Goal: Check status: Check status

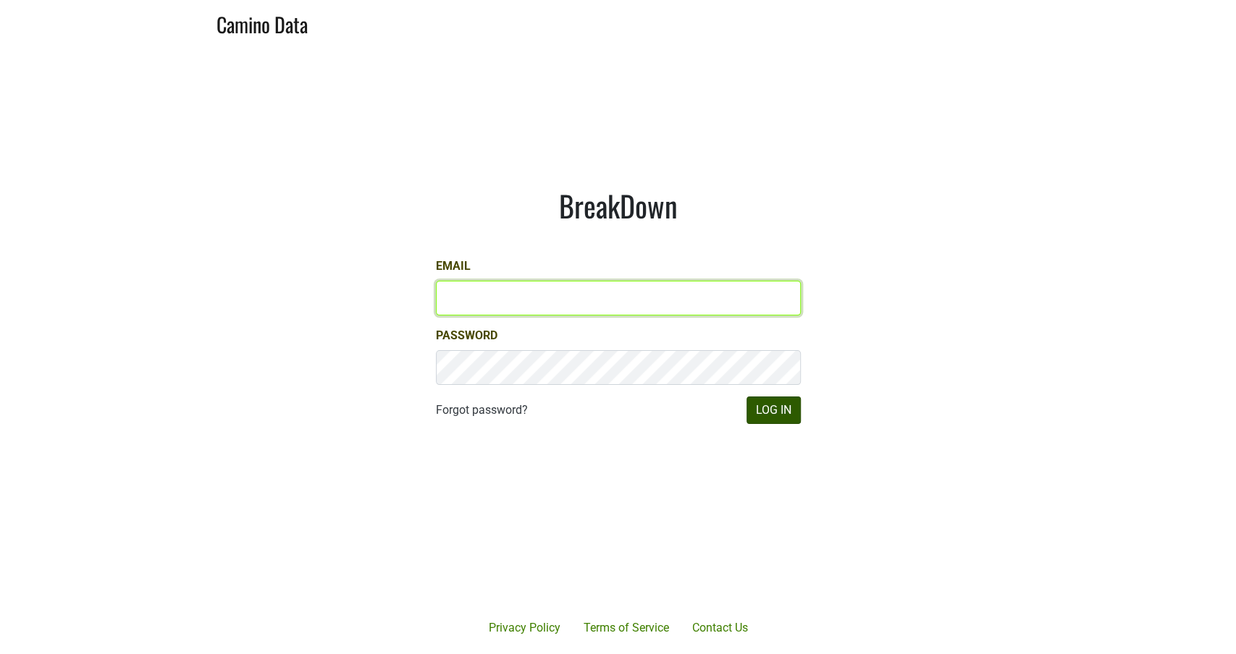
type input "[PERSON_NAME][EMAIL_ADDRESS][DOMAIN_NAME]"
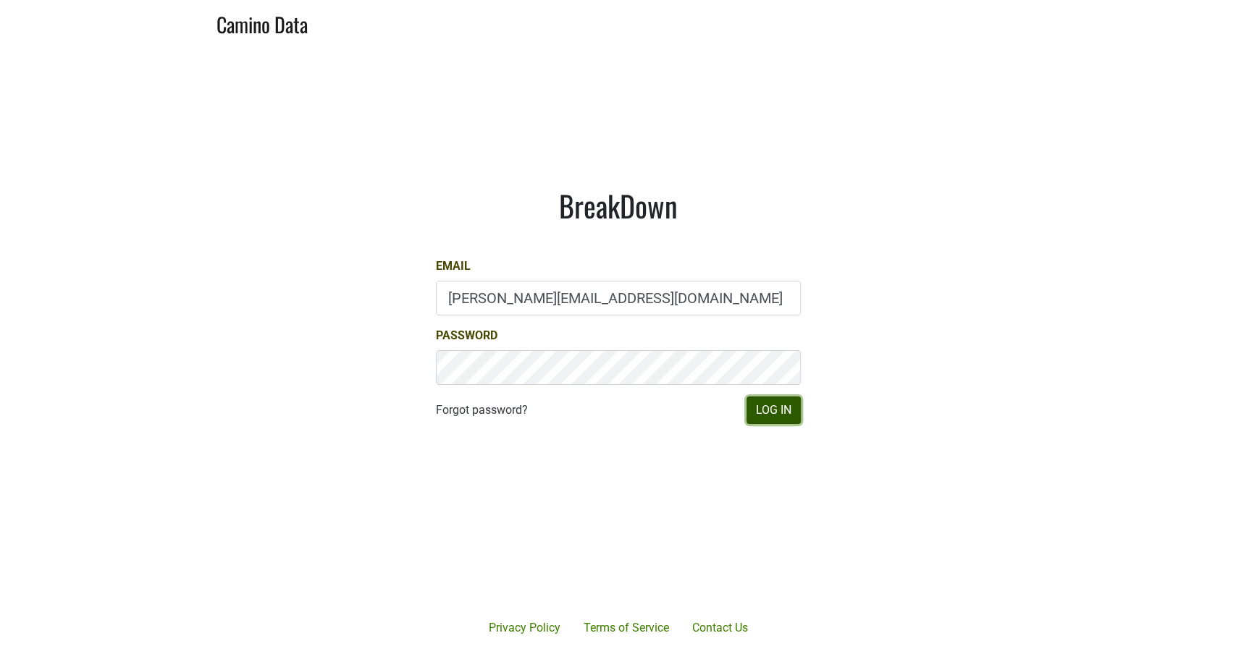
click at [761, 405] on button "Log In" at bounding box center [773, 411] width 54 height 28
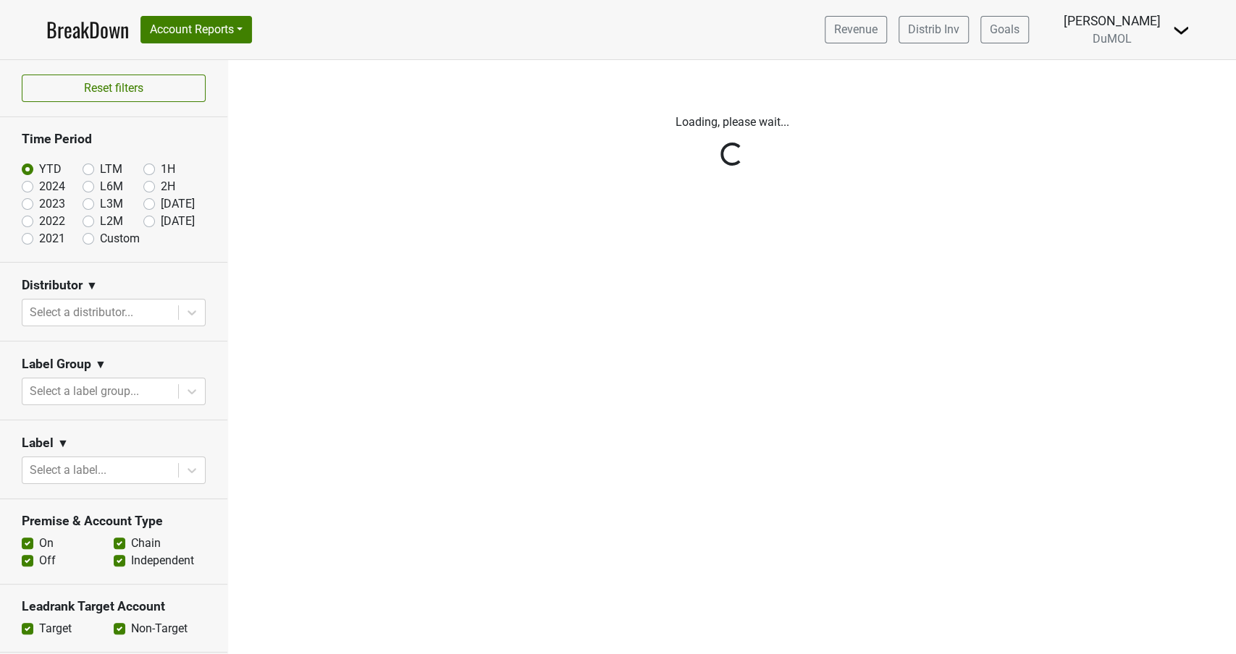
click at [150, 218] on div "Reset filters Time Period YTD LTM 1H 2024 L6M 2H 2023 L3M Aug '25 2022 L2M Sep …" at bounding box center [114, 357] width 228 height 594
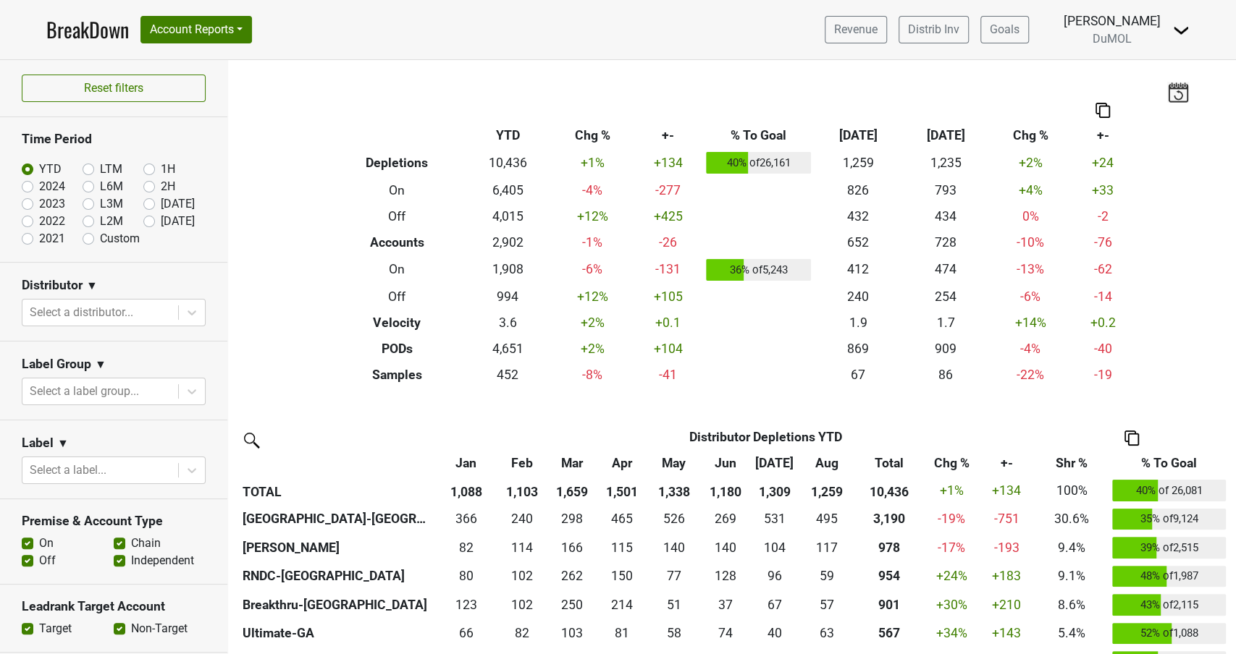
click at [161, 224] on label "[DATE]" at bounding box center [178, 221] width 34 height 17
click at [151, 224] on input "[DATE]" at bounding box center [172, 220] width 58 height 14
radio input "true"
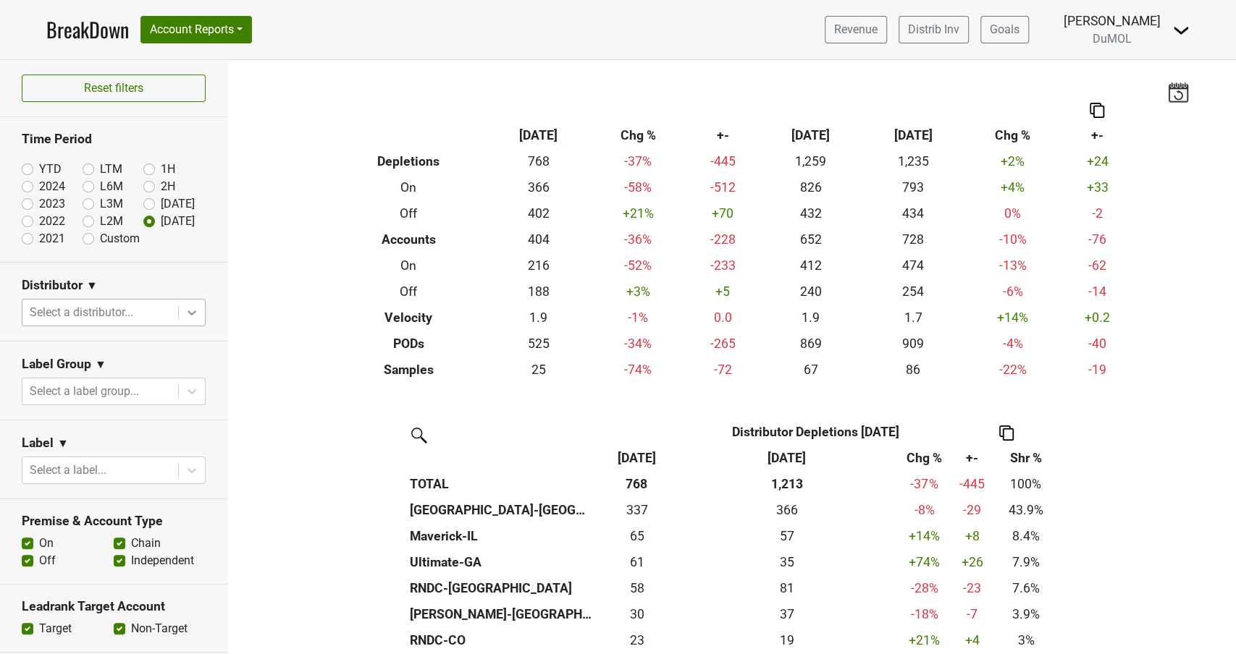
click at [188, 309] on icon at bounding box center [192, 312] width 14 height 14
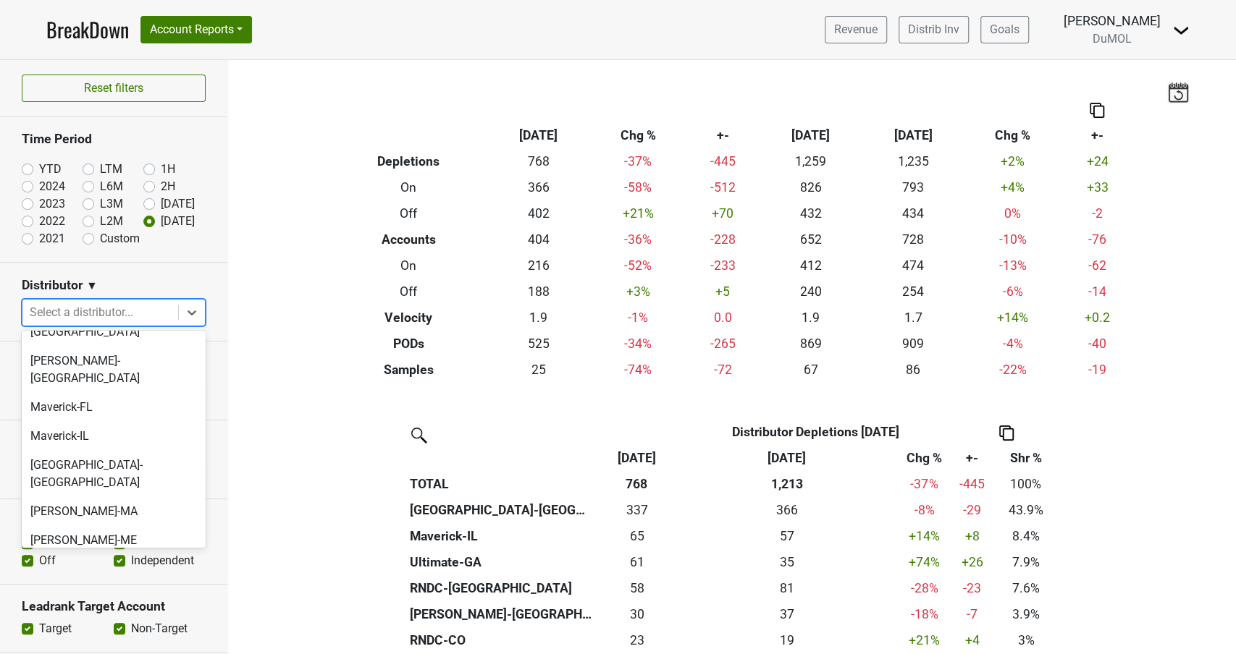
scroll to position [675, 0]
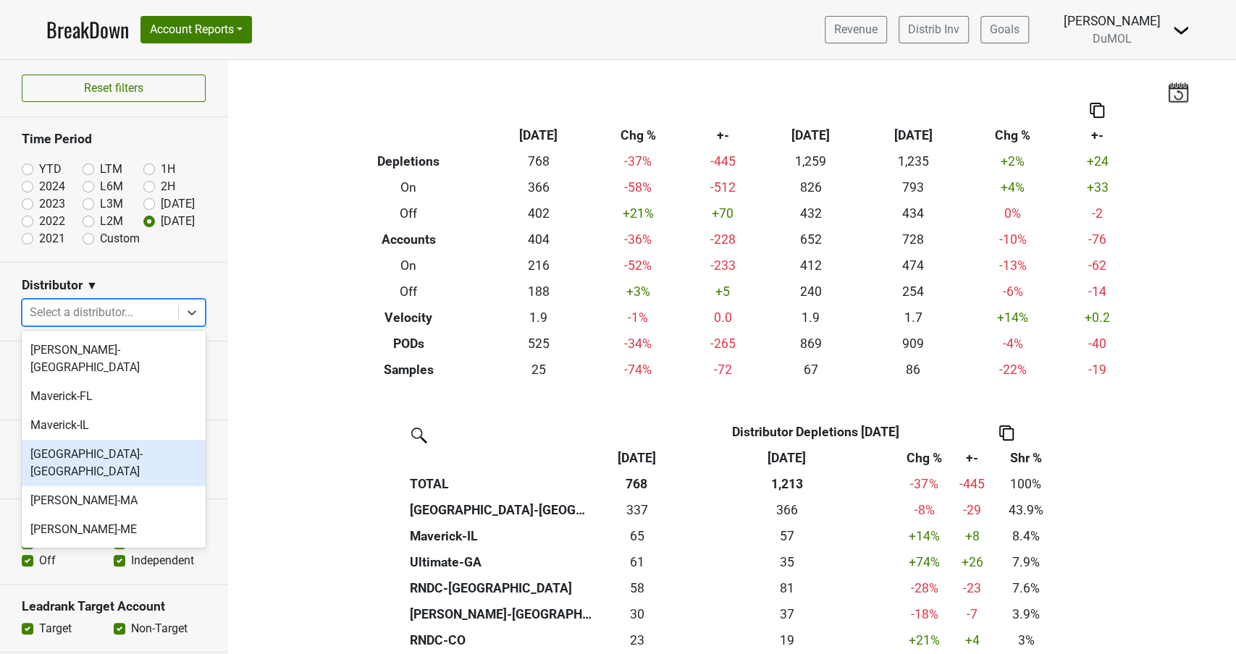
click at [111, 440] on div "[GEOGRAPHIC_DATA]-[GEOGRAPHIC_DATA]" at bounding box center [114, 463] width 184 height 46
